Goal: Check status: Check status

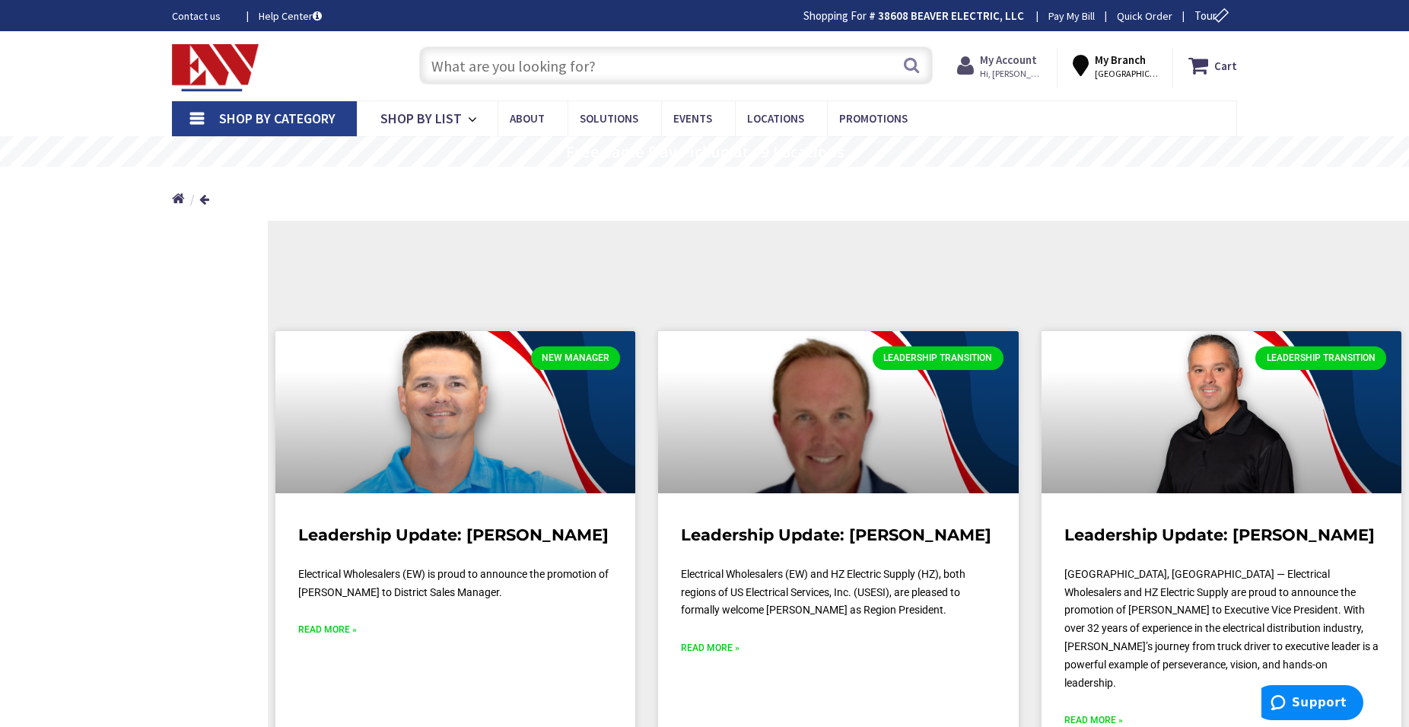
click at [1013, 58] on strong "My Account" at bounding box center [1008, 59] width 57 height 14
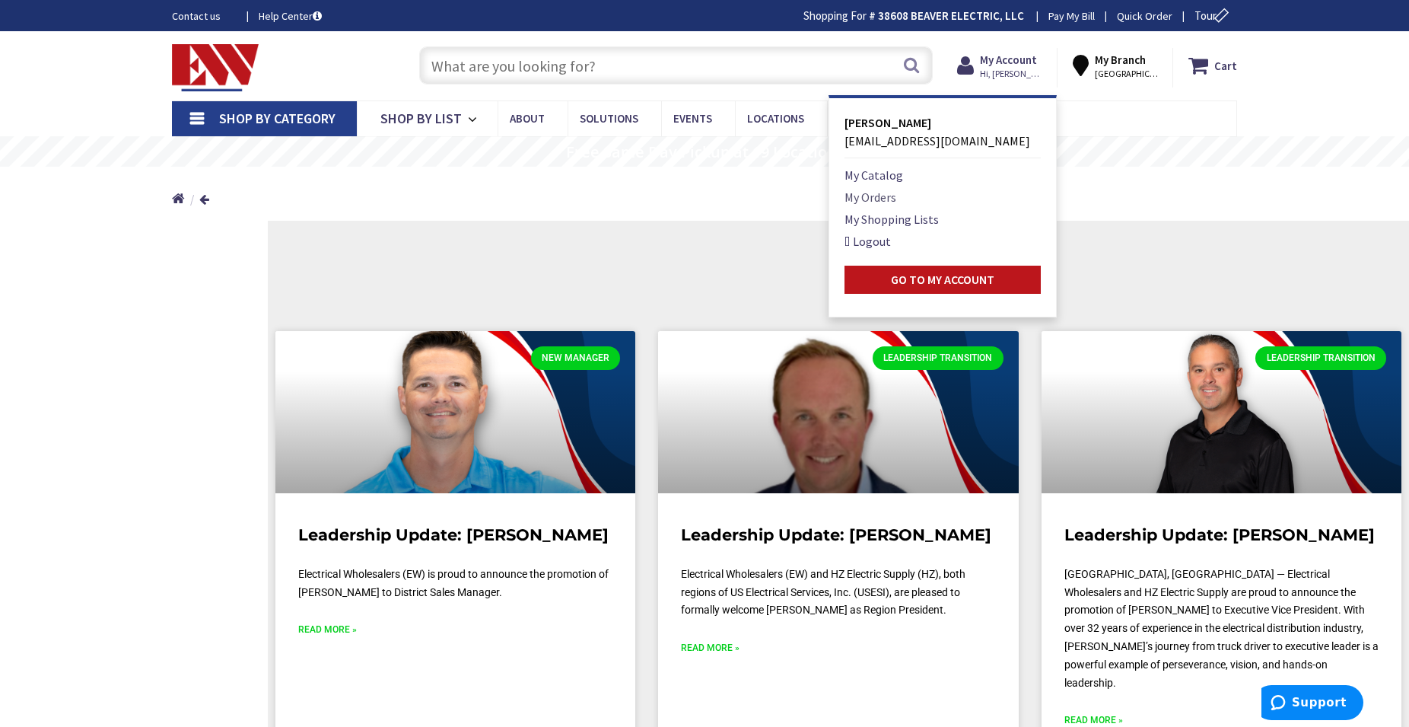
click at [896, 199] on link "My Orders" at bounding box center [870, 197] width 52 height 18
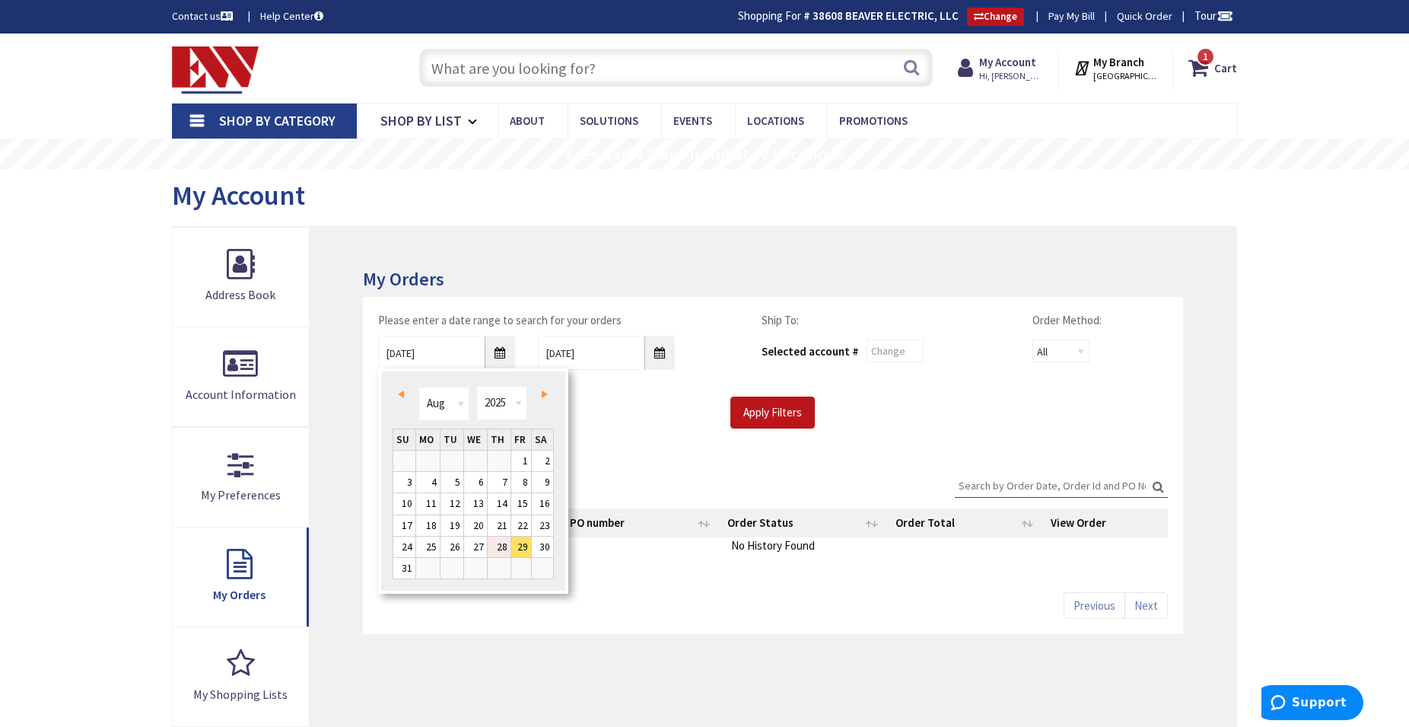
click at [502, 554] on link "28" at bounding box center [499, 546] width 23 height 21
type input "[DATE]"
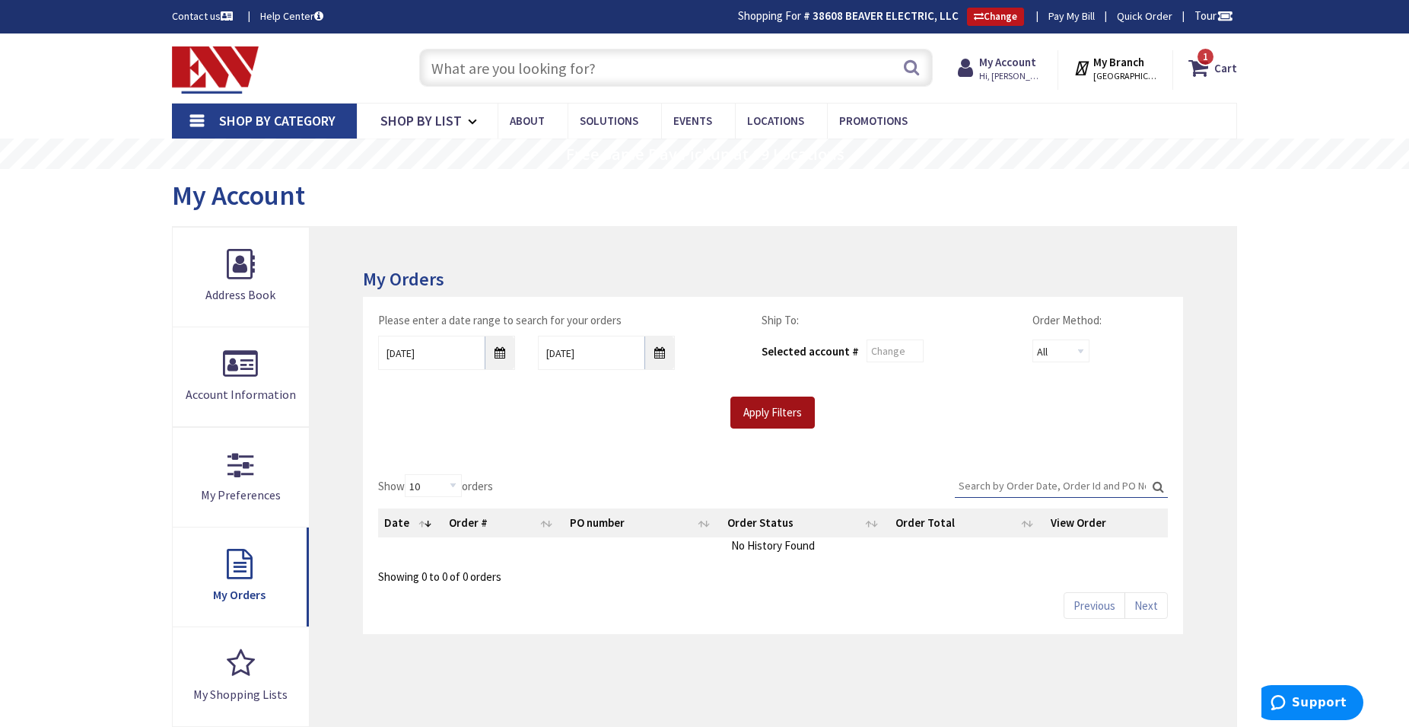
click at [768, 416] on input "Apply Filters" at bounding box center [772, 412] width 84 height 32
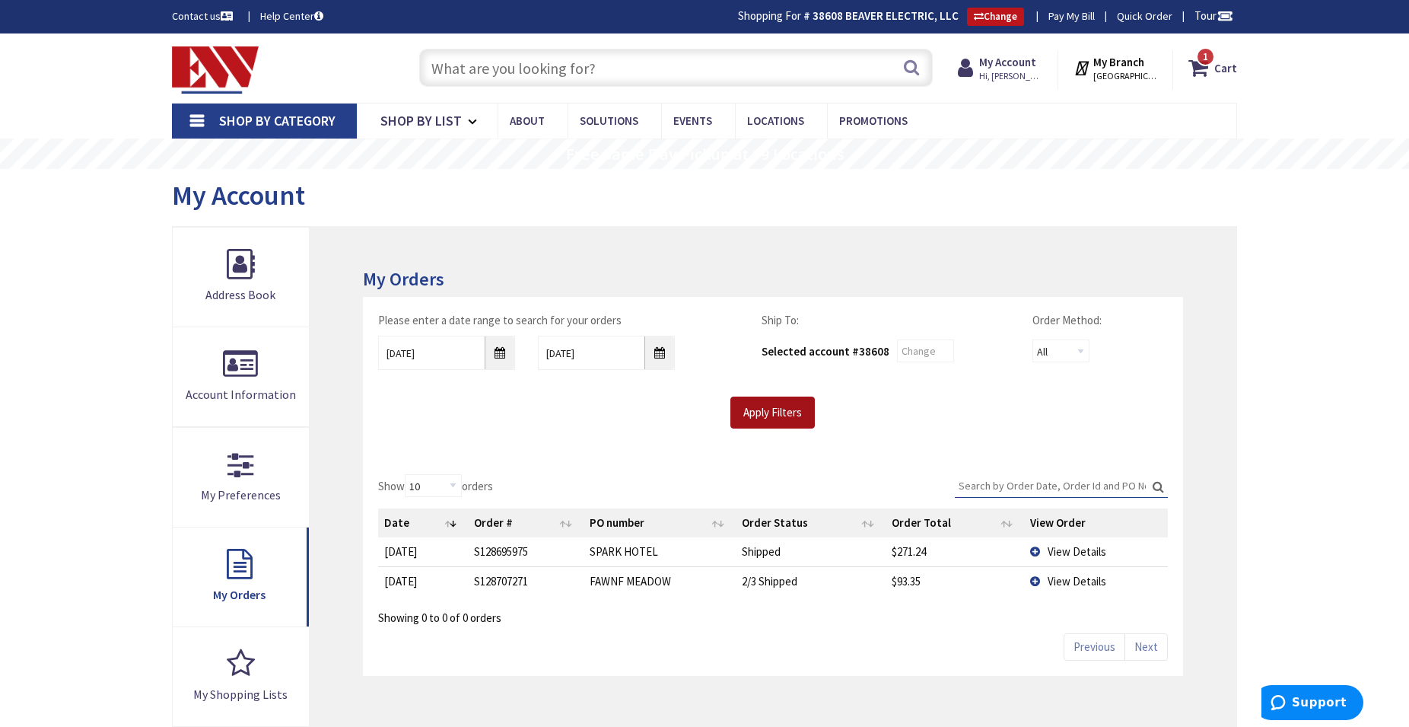
click at [768, 416] on input "Apply Filters" at bounding box center [772, 412] width 84 height 32
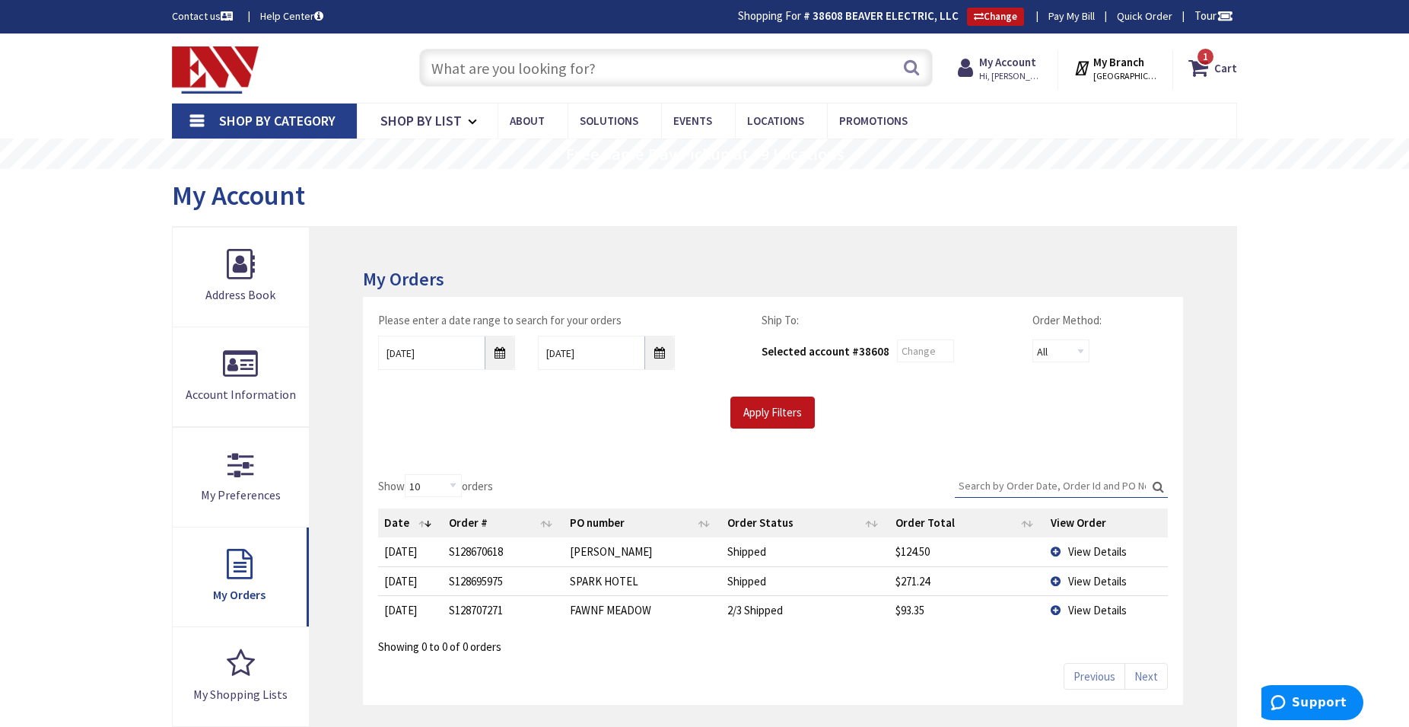
click at [1099, 555] on span "View Details" at bounding box center [1097, 551] width 59 height 14
click at [1064, 607] on td "View Details" at bounding box center [1106, 609] width 123 height 29
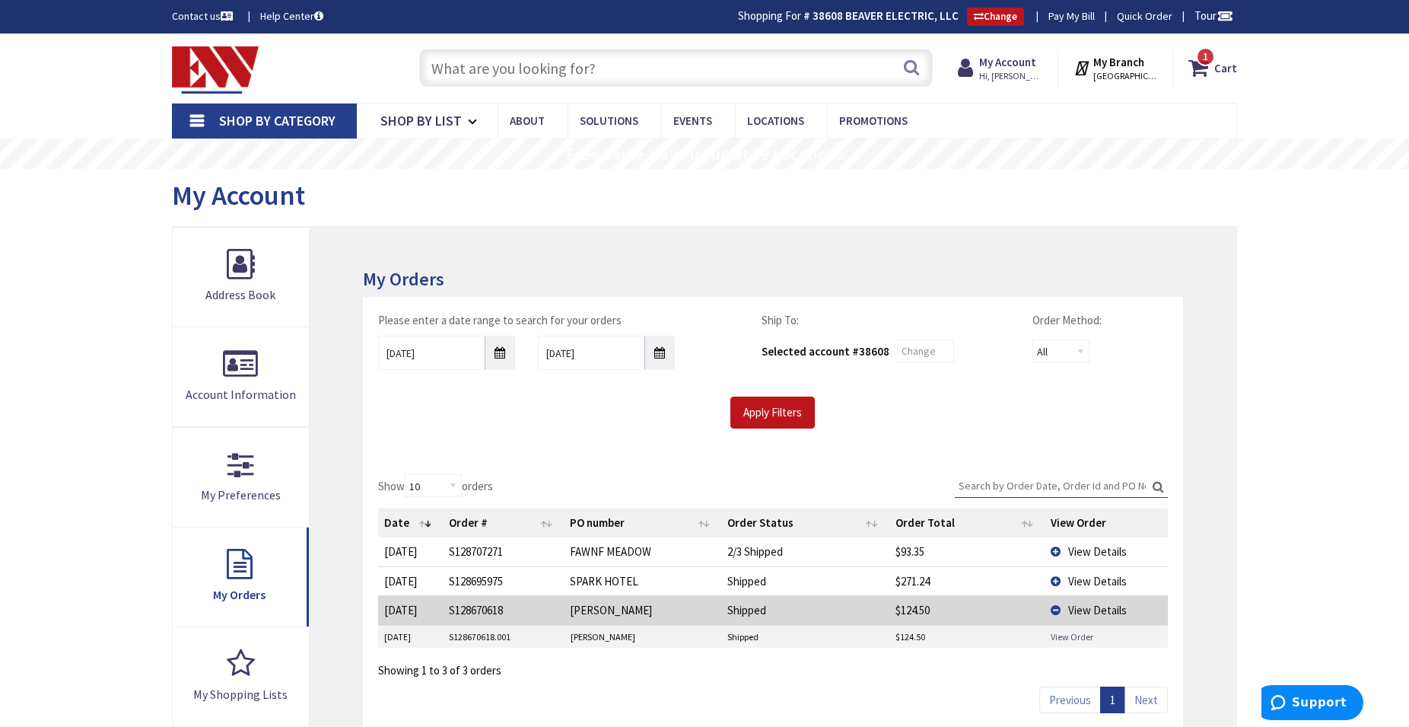
click at [1073, 631] on link "View Order" at bounding box center [1072, 636] width 43 height 13
